Goal: Information Seeking & Learning: Check status

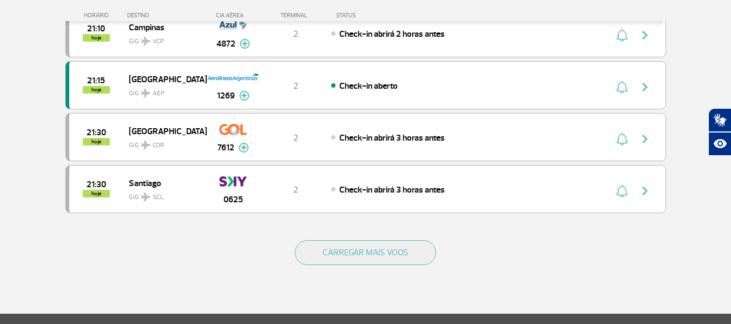
scroll to position [1028, 0]
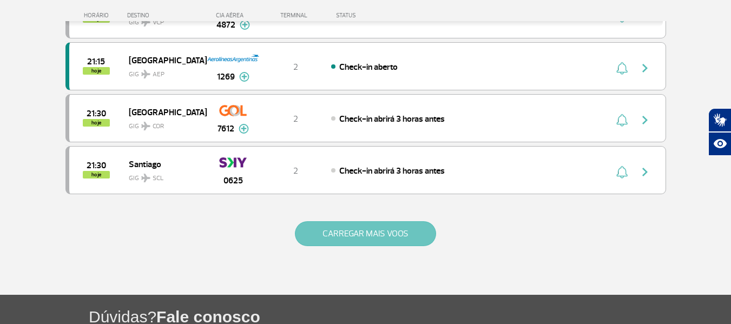
click at [354, 241] on button "CARREGAR MAIS VOOS" at bounding box center [365, 233] width 141 height 25
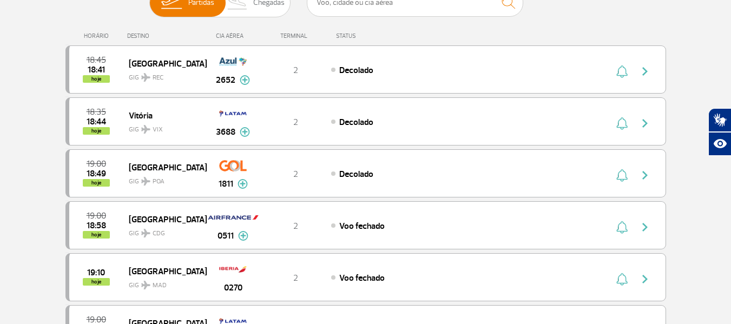
scroll to position [0, 0]
